Goal: Find specific page/section

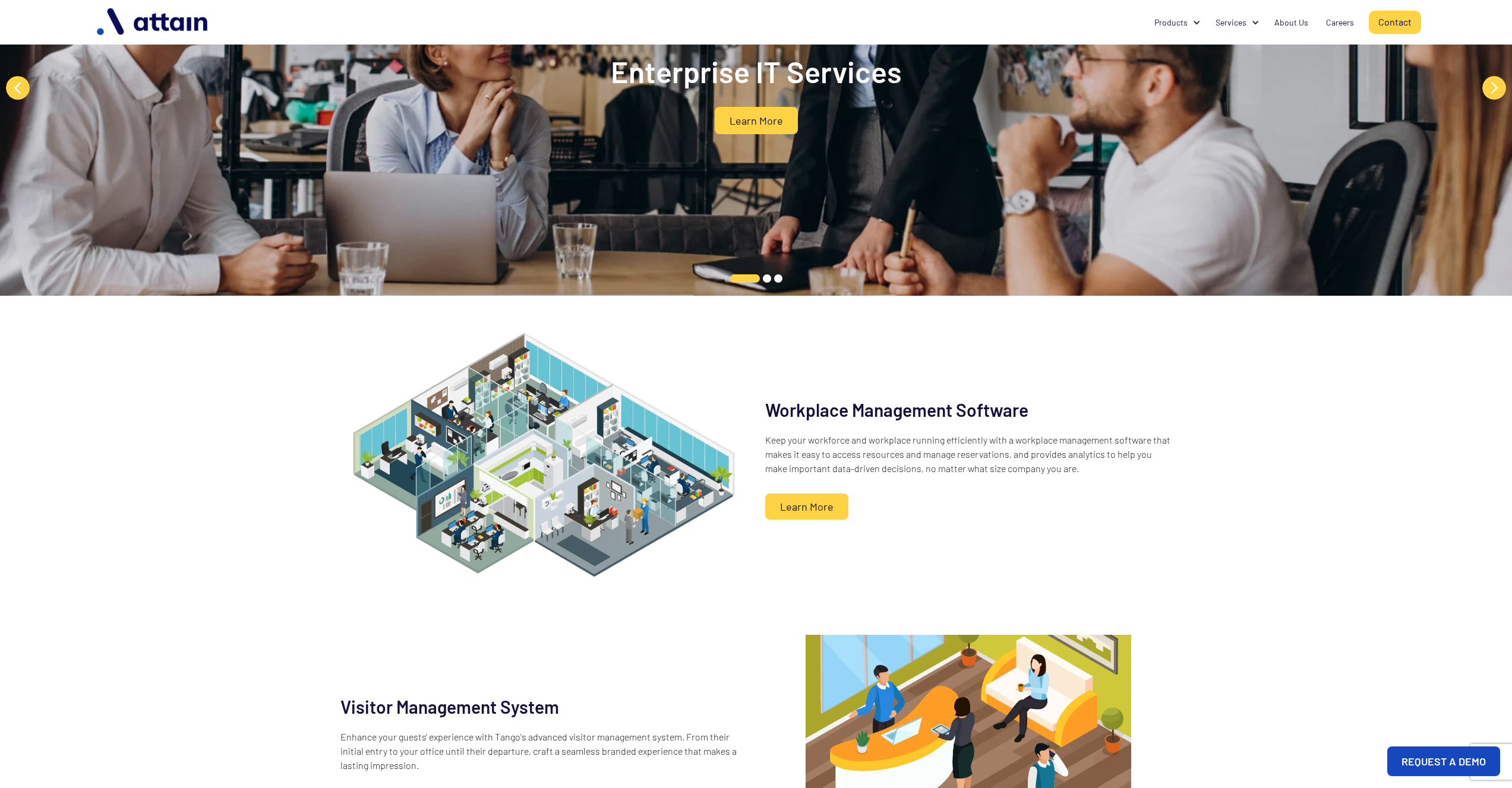
scroll to position [224, 0]
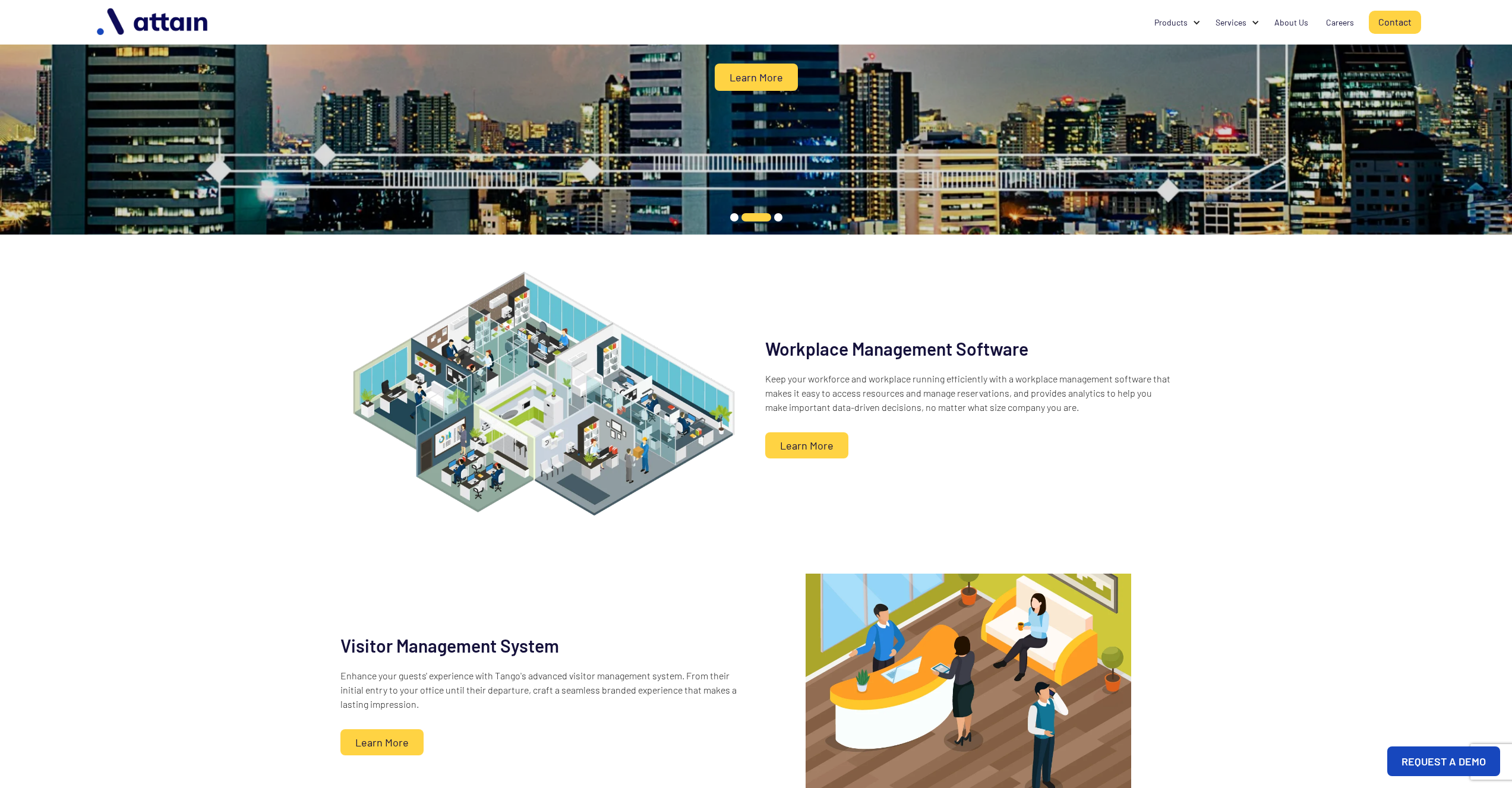
click at [819, 450] on link "Learn More" at bounding box center [807, 445] width 83 height 26
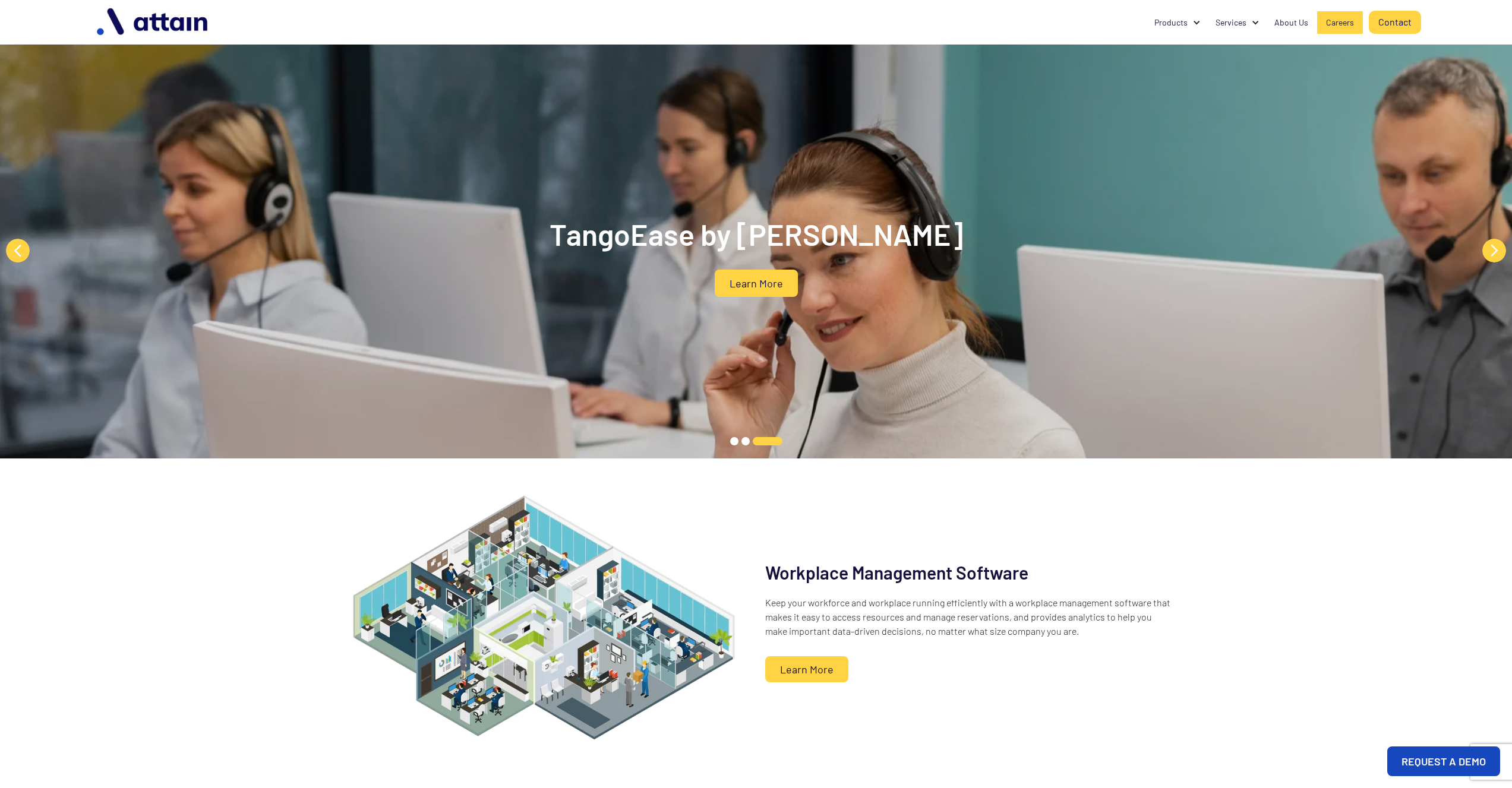
click at [1349, 29] on link "Careers" at bounding box center [1340, 22] width 46 height 22
